Goal: Task Accomplishment & Management: Use online tool/utility

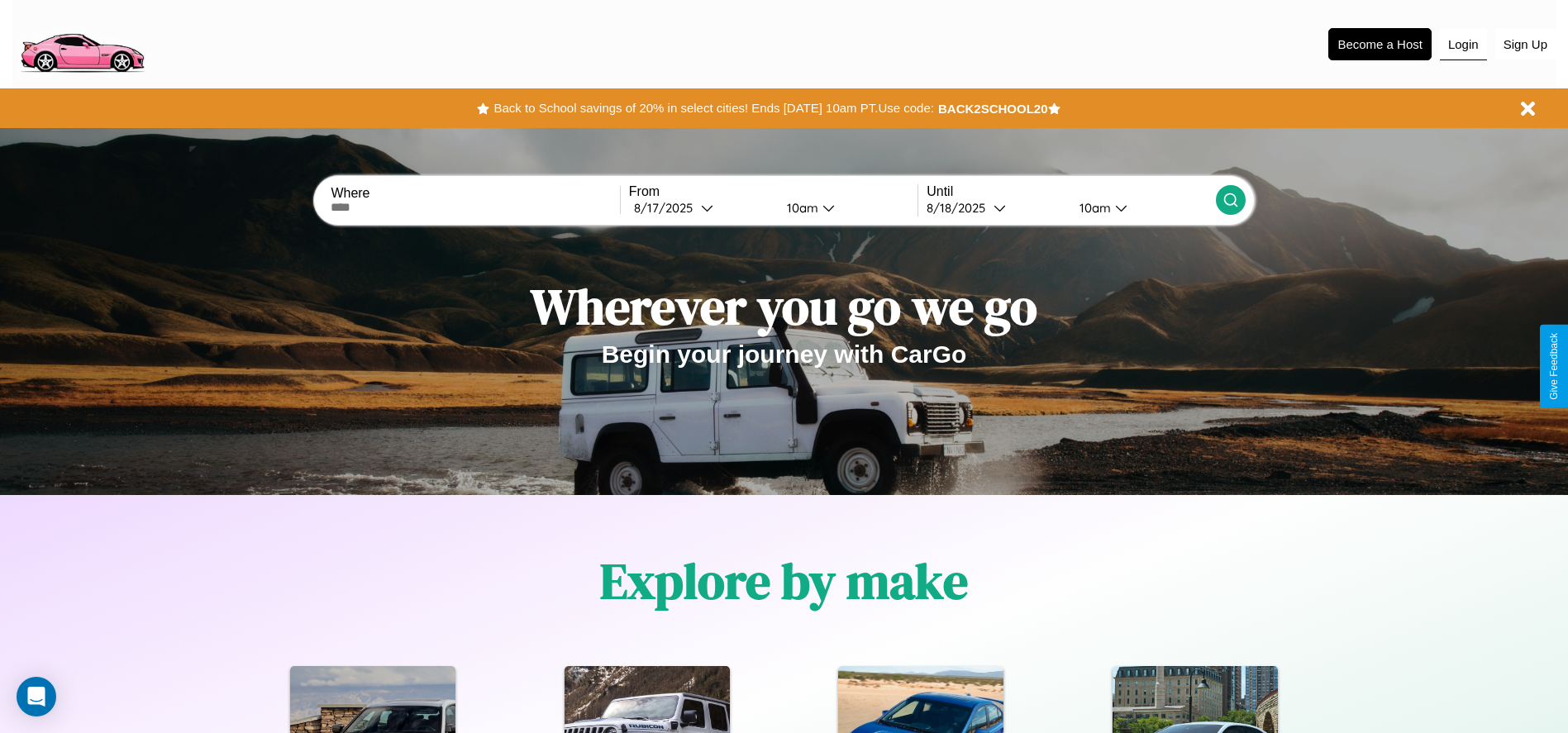
click at [1463, 44] on button "Login" at bounding box center [1463, 45] width 47 height 32
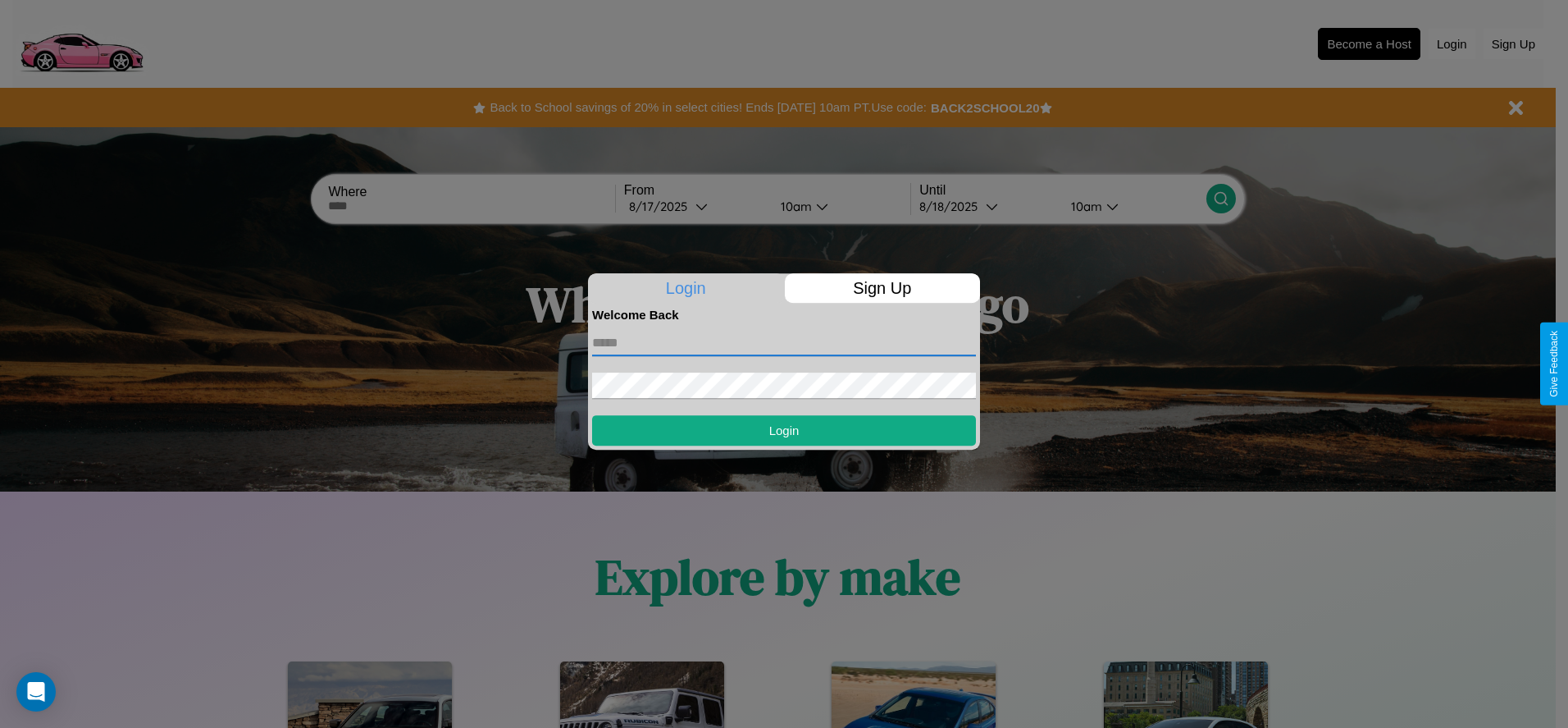
click at [784, 342] on input "text" at bounding box center [784, 343] width 384 height 26
type input "**********"
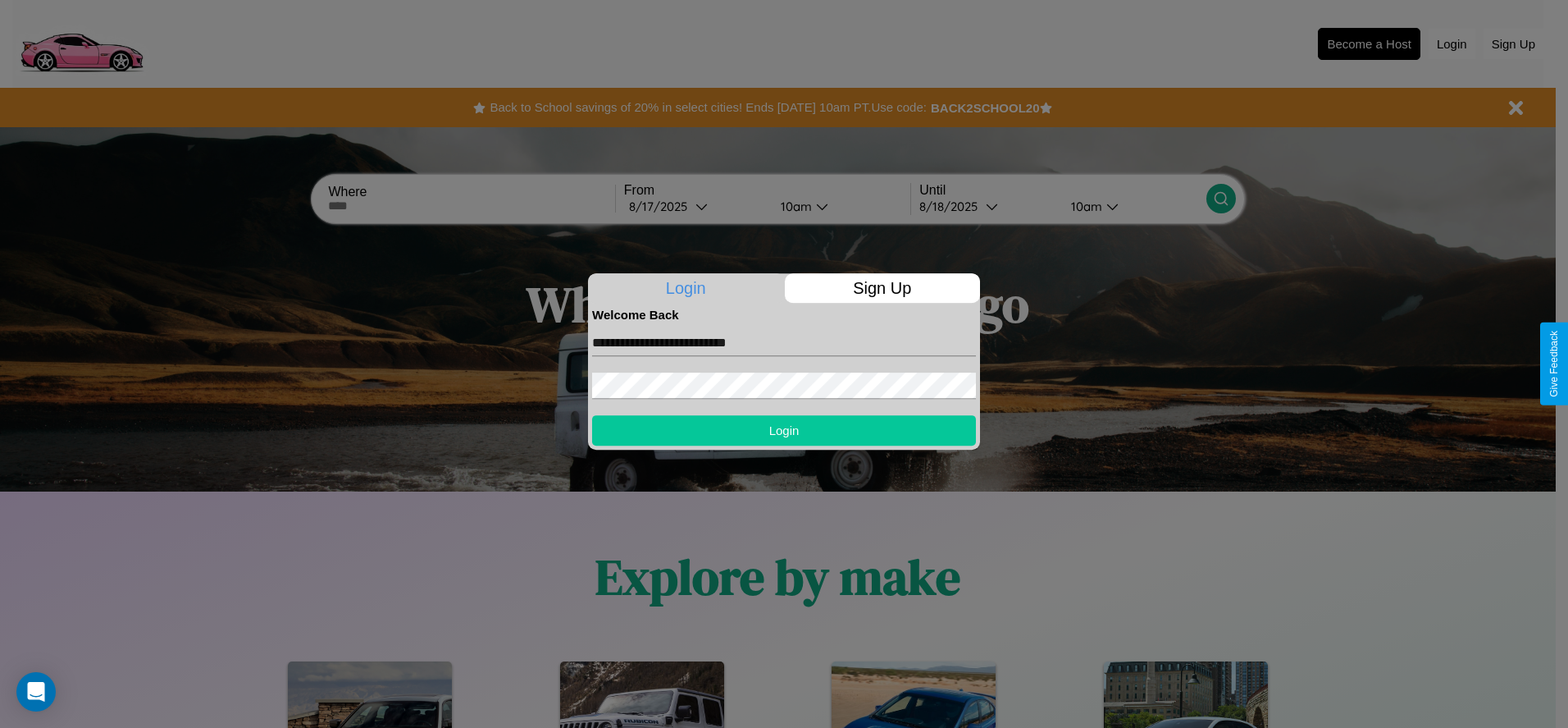
click at [784, 429] on button "Login" at bounding box center [784, 429] width 384 height 30
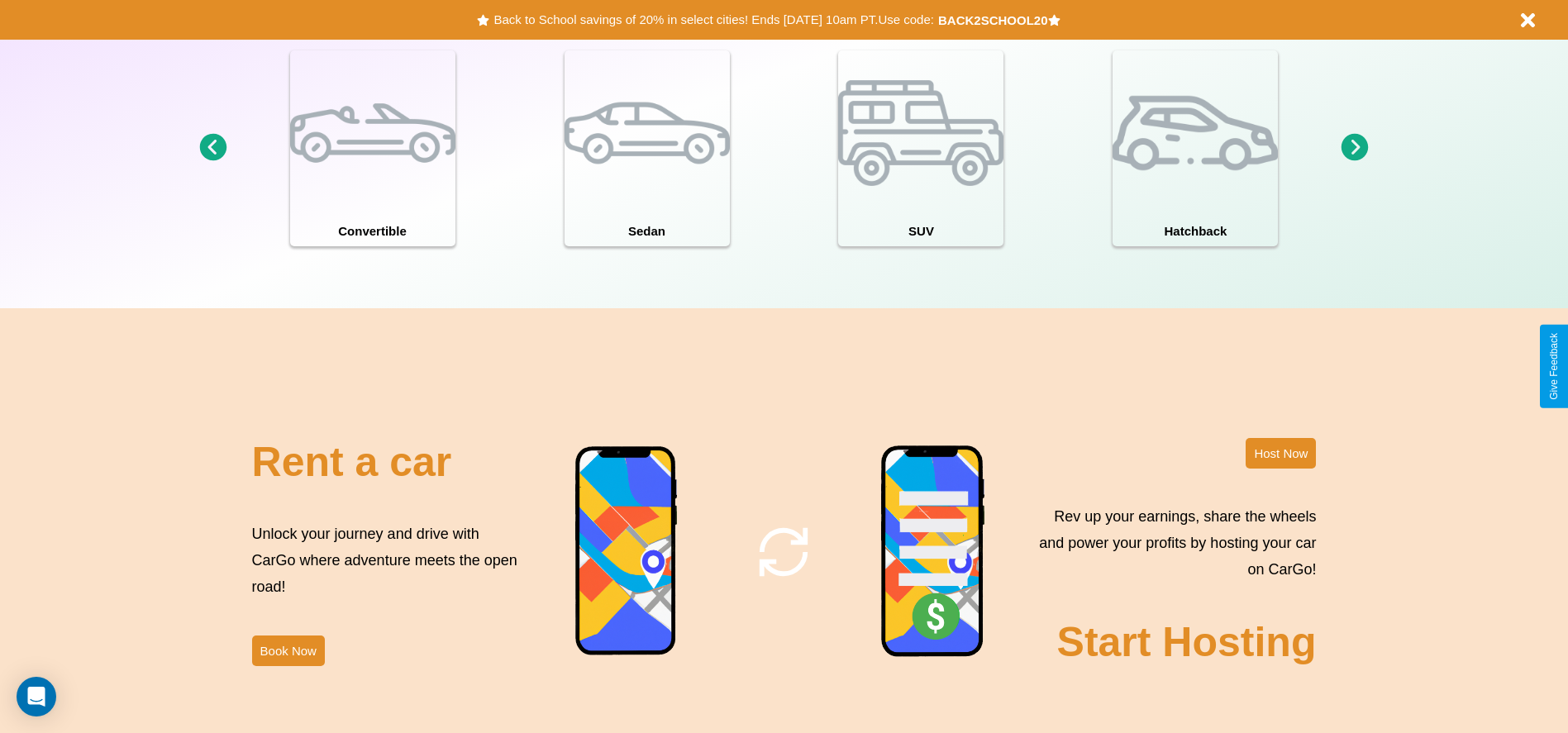
scroll to position [1998, 0]
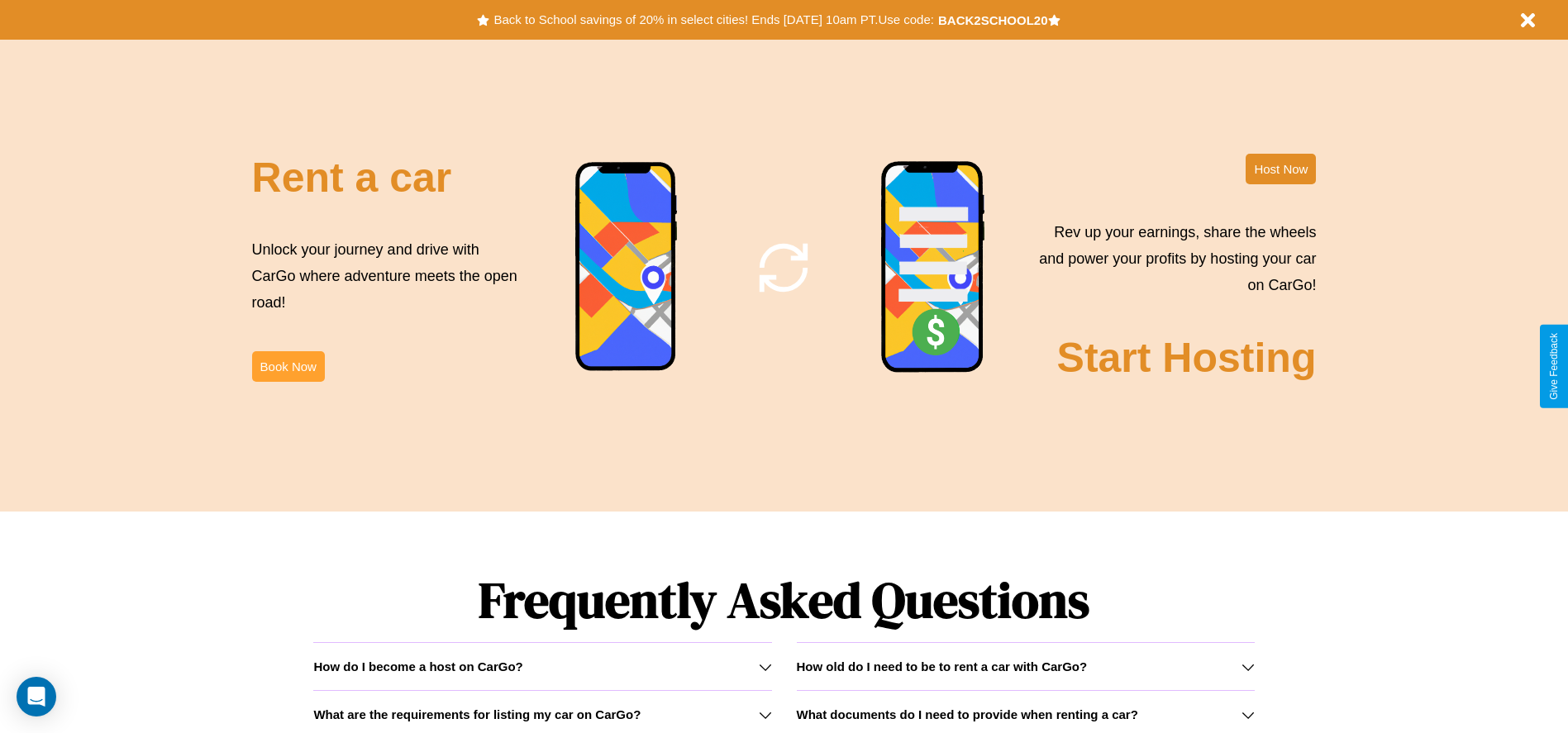
click at [288, 366] on button "Book Now" at bounding box center [288, 366] width 72 height 31
